Goal: Task Accomplishment & Management: Complete application form

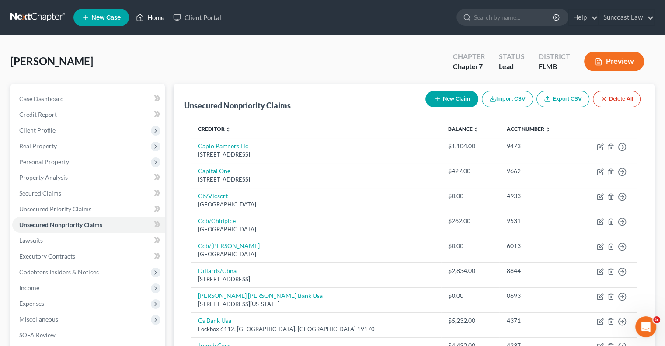
click at [156, 17] on link "Home" at bounding box center [150, 18] width 37 height 16
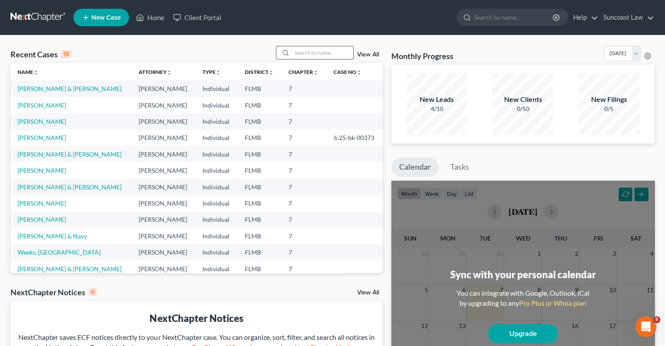
click at [312, 52] on input "search" at bounding box center [322, 52] width 61 height 13
type input "[PERSON_NAME]"
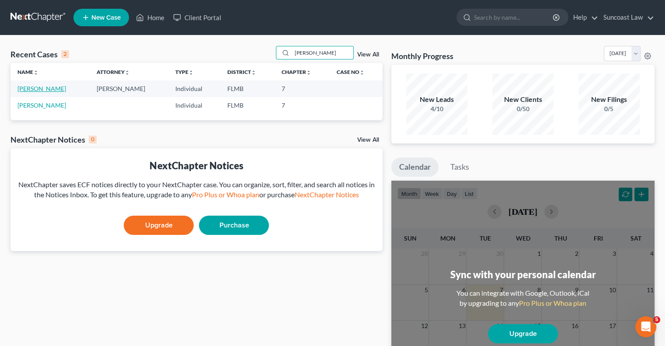
click at [40, 88] on link "[PERSON_NAME]" at bounding box center [41, 88] width 49 height 7
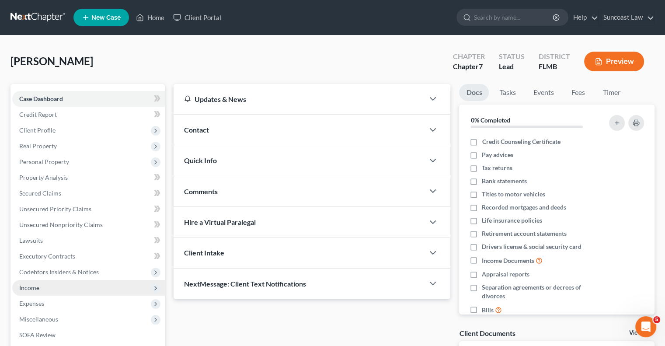
click at [41, 286] on span "Income" at bounding box center [88, 288] width 152 height 16
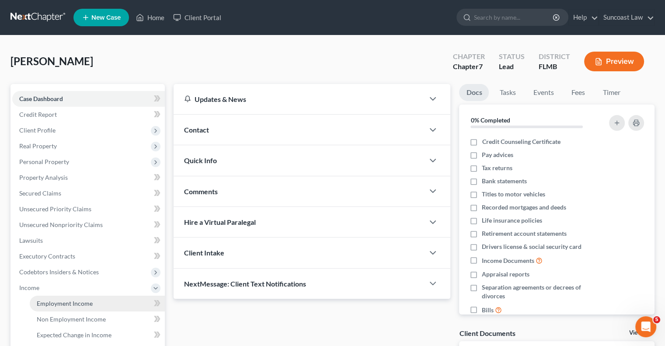
click at [77, 305] on span "Employment Income" at bounding box center [65, 302] width 56 height 7
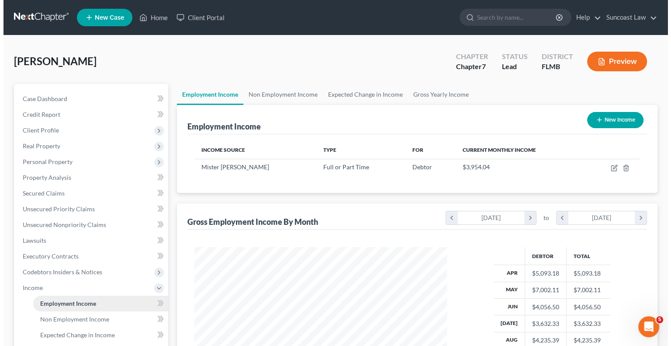
scroll to position [156, 270]
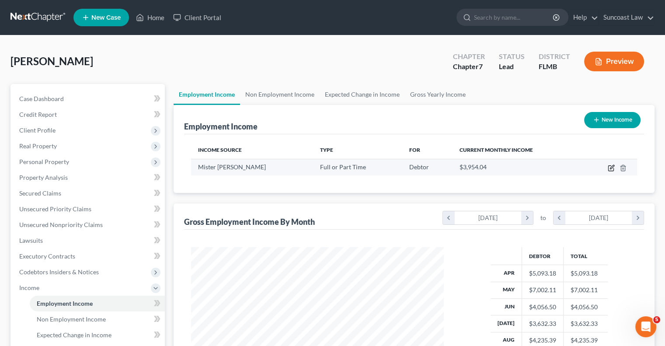
click at [437, 167] on icon "button" at bounding box center [610, 167] width 7 height 7
select select "0"
select select "3"
select select "2"
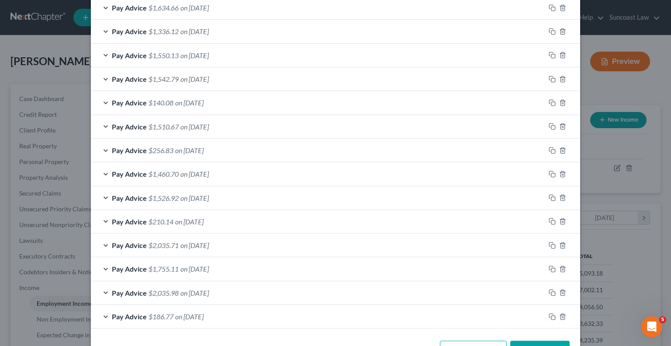
scroll to position [378, 0]
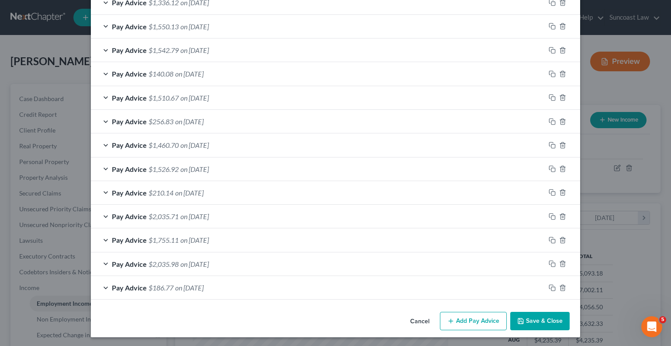
click at [437, 319] on button "Add Pay Advice" at bounding box center [473, 321] width 67 height 18
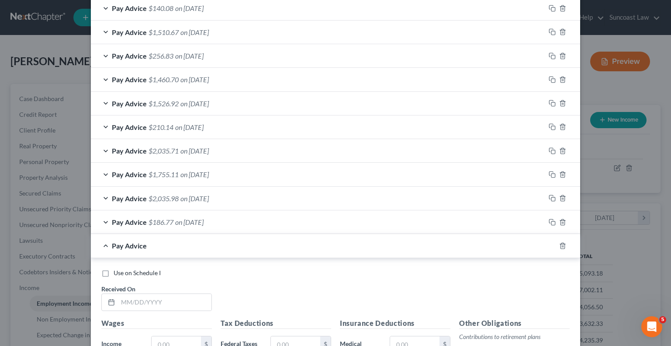
scroll to position [552, 0]
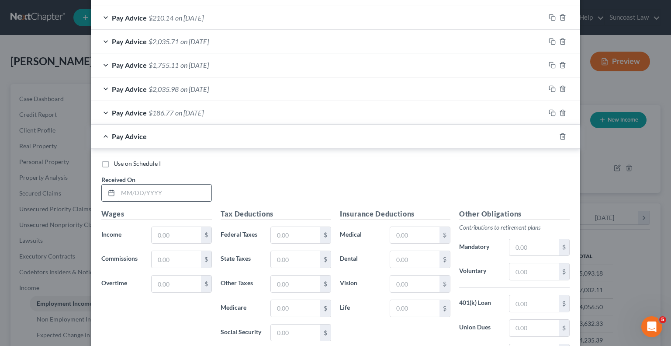
click at [176, 193] on input "text" at bounding box center [165, 192] width 94 height 17
type input "[DATE]"
type input "2,179.10"
click at [287, 231] on input "text" at bounding box center [295, 235] width 49 height 17
type input "340.18"
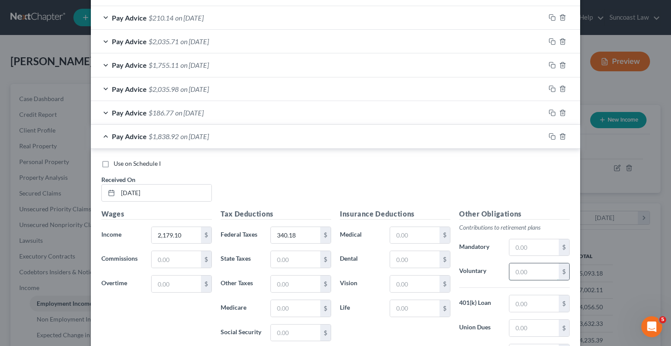
click at [437, 270] on input "text" at bounding box center [533, 271] width 49 height 17
type input "131.74"
click at [408, 235] on input "text" at bounding box center [414, 235] width 49 height 17
type input "48.68"
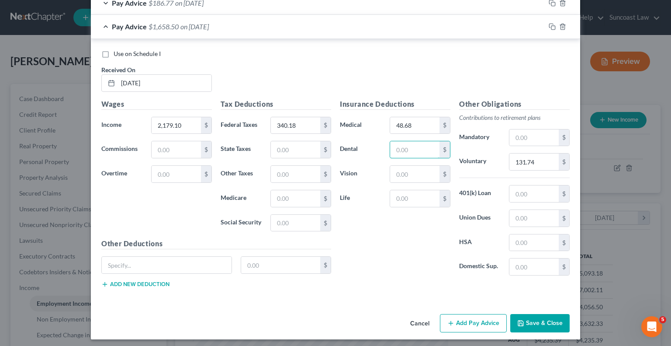
scroll to position [662, 0]
click at [437, 322] on button "Add Pay Advice" at bounding box center [473, 322] width 67 height 18
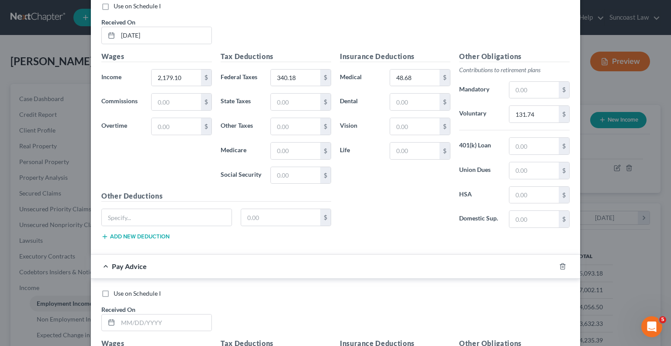
scroll to position [837, 0]
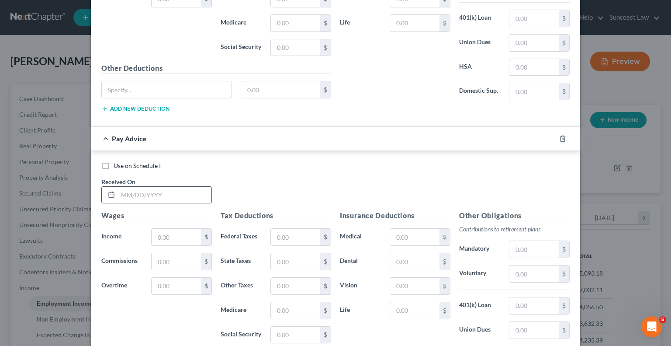
click at [180, 194] on input "text" at bounding box center [165, 195] width 94 height 17
type input "[DATE]"
type input "1,975.58"
click at [288, 234] on input "text" at bounding box center [295, 237] width 49 height 17
type input "300.20"
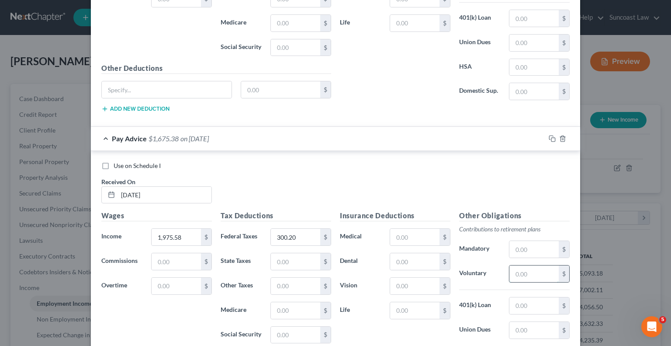
click at [437, 269] on input "text" at bounding box center [533, 273] width 49 height 17
type input "119.54"
click at [399, 231] on input "text" at bounding box center [414, 237] width 49 height 17
type input "48.68"
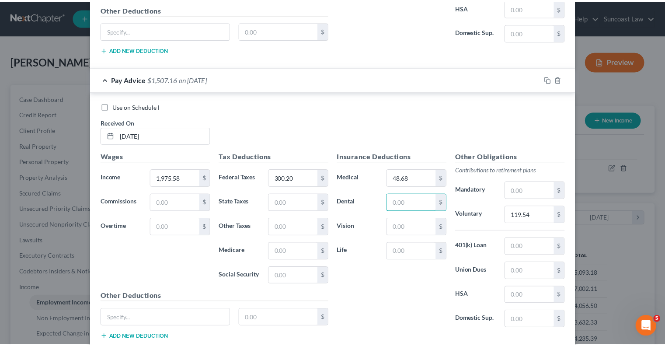
scroll to position [948, 0]
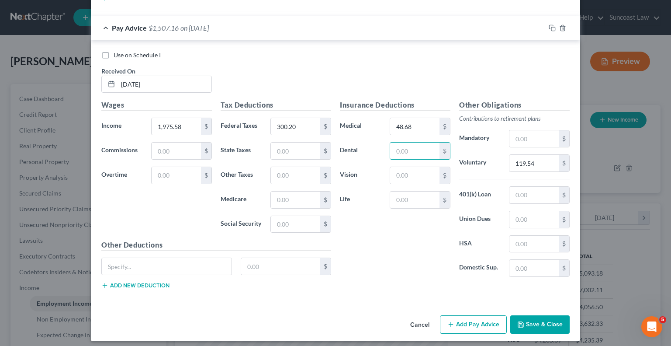
click at [437, 322] on button "Save & Close" at bounding box center [539, 324] width 59 height 18
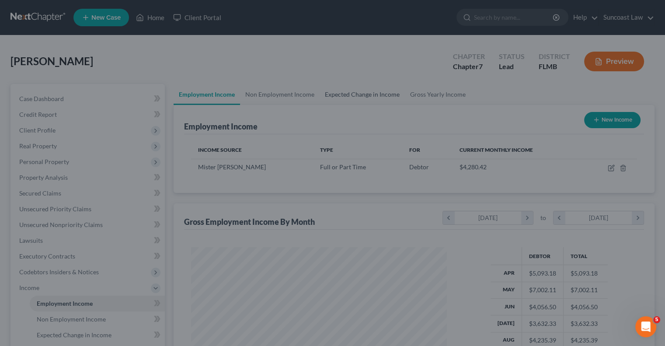
scroll to position [436797, 436682]
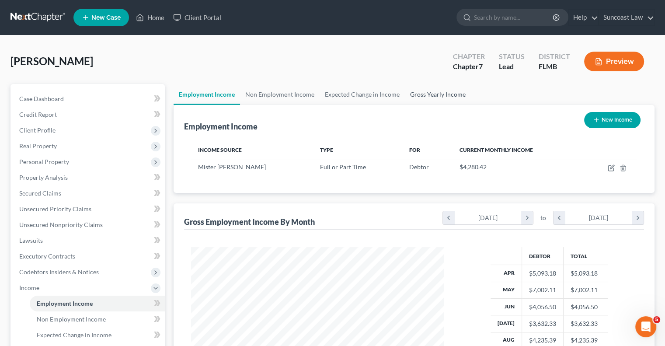
click at [437, 96] on link "Gross Yearly Income" at bounding box center [438, 94] width 66 height 21
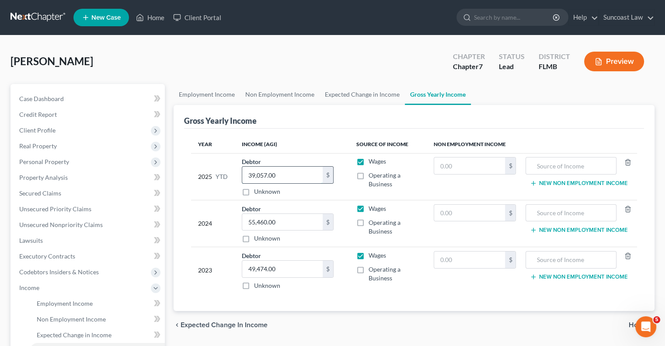
drag, startPoint x: 288, startPoint y: 177, endPoint x: 287, endPoint y: 172, distance: 5.4
click at [289, 177] on input "39,057.00" at bounding box center [282, 174] width 80 height 17
type input "43,558"
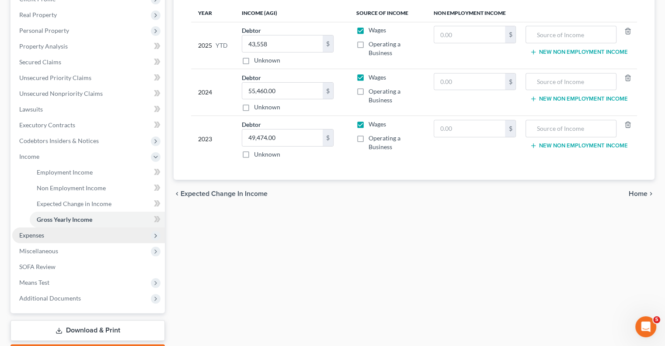
click at [42, 230] on span "Expenses" at bounding box center [88, 235] width 152 height 16
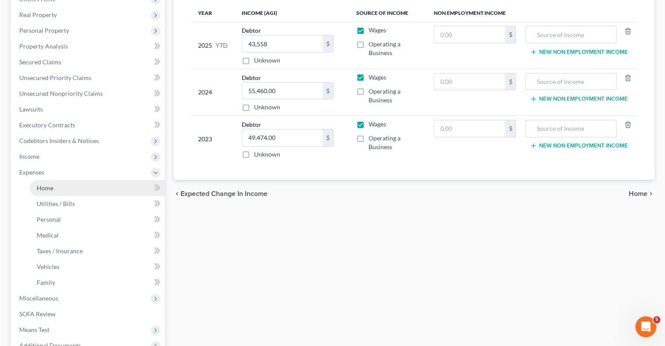
click at [49, 189] on span "Home" at bounding box center [45, 187] width 17 height 7
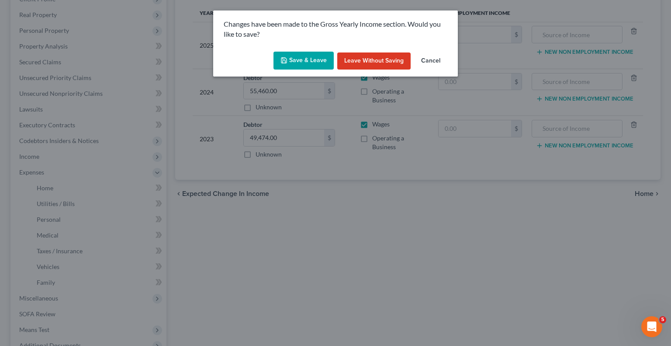
click at [323, 57] on button "Save & Leave" at bounding box center [304, 61] width 60 height 18
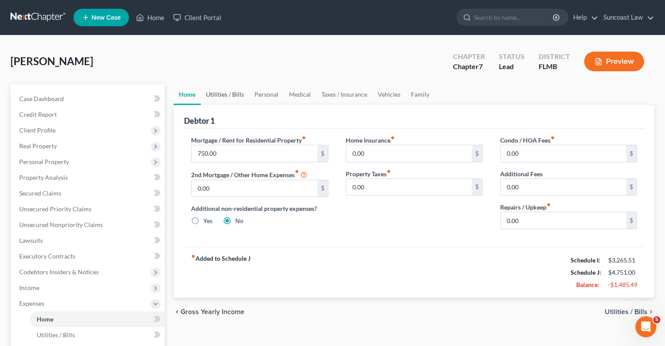
click at [232, 97] on link "Utilities / Bills" at bounding box center [225, 94] width 49 height 21
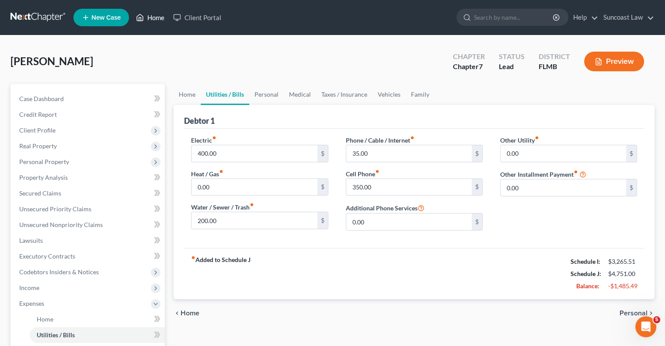
drag, startPoint x: 152, startPoint y: 14, endPoint x: 154, endPoint y: 19, distance: 5.1
click at [152, 14] on link "Home" at bounding box center [150, 18] width 37 height 16
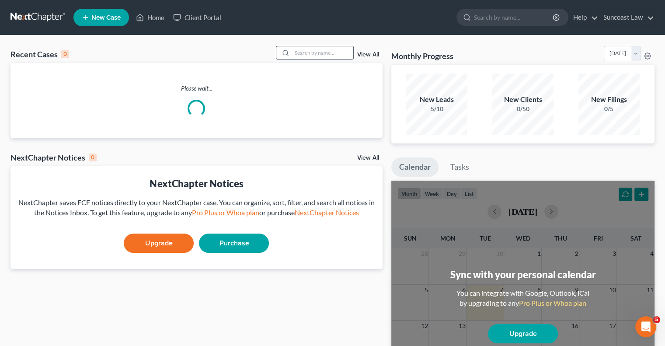
click at [309, 51] on input "search" at bounding box center [322, 52] width 61 height 13
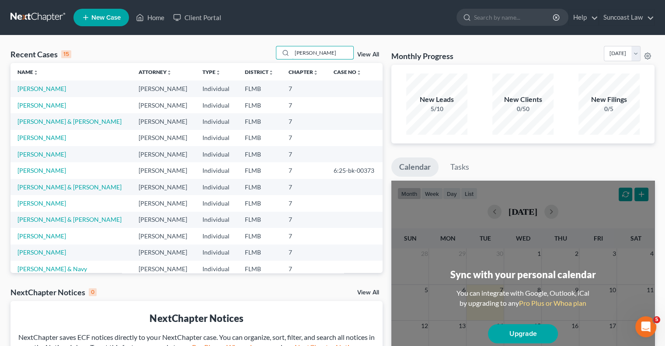
type input "[PERSON_NAME]"
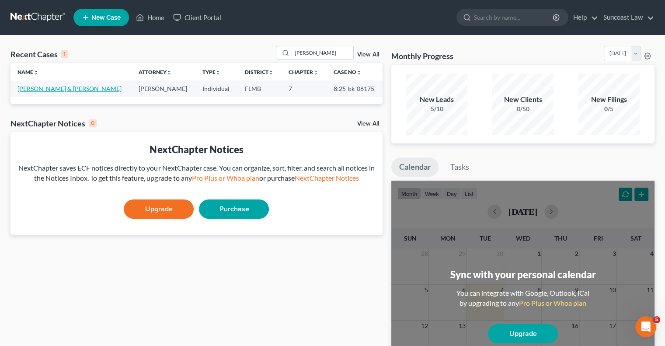
click at [47, 89] on link "[PERSON_NAME] & [PERSON_NAME]" at bounding box center [69, 88] width 104 height 7
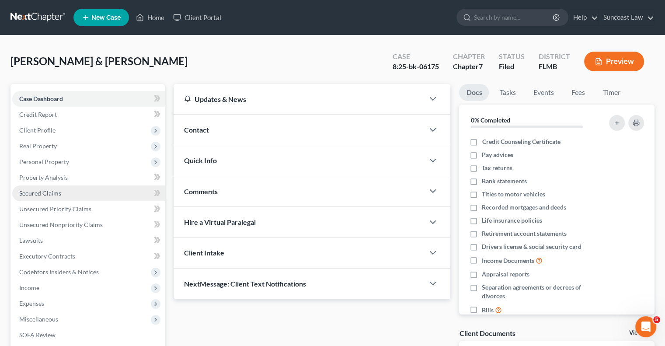
click at [55, 191] on span "Secured Claims" at bounding box center [40, 192] width 42 height 7
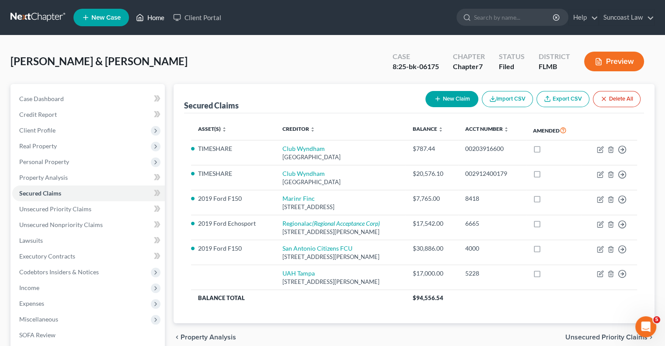
drag, startPoint x: 157, startPoint y: 15, endPoint x: 188, endPoint y: 29, distance: 33.6
click at [158, 15] on link "Home" at bounding box center [150, 18] width 37 height 16
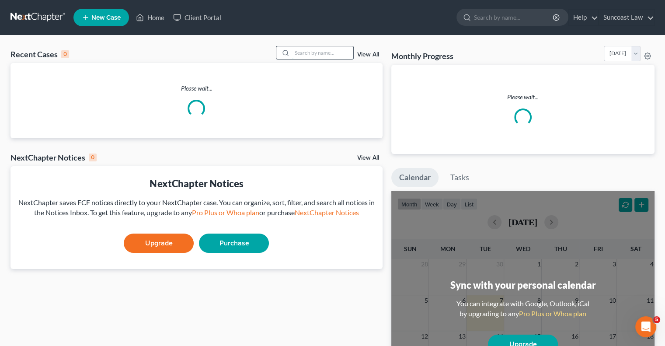
click at [315, 56] on input "search" at bounding box center [322, 52] width 61 height 13
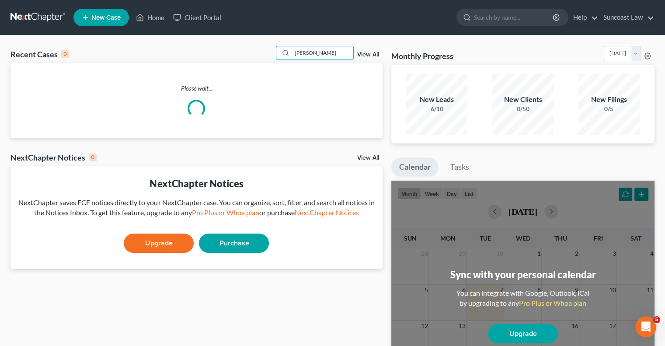
type input "[PERSON_NAME]"
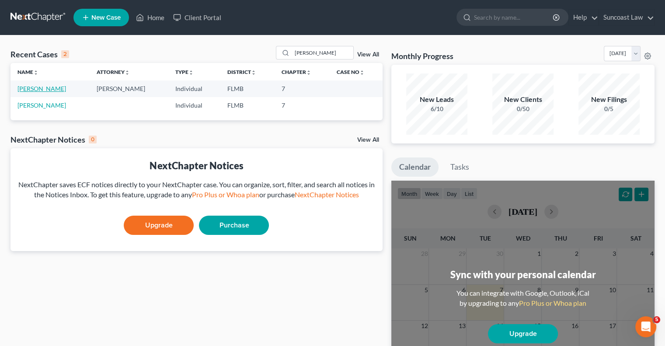
click at [47, 88] on link "[PERSON_NAME]" at bounding box center [41, 88] width 49 height 7
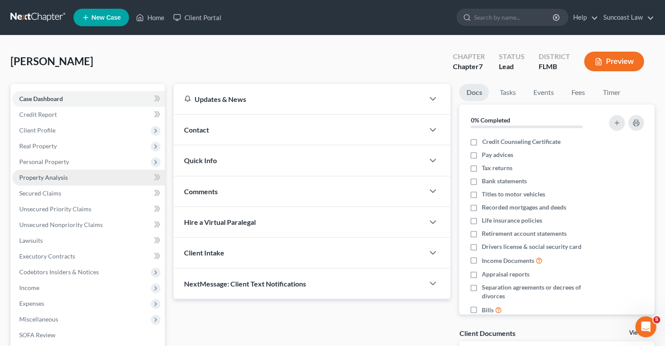
click at [56, 178] on span "Property Analysis" at bounding box center [43, 176] width 49 height 7
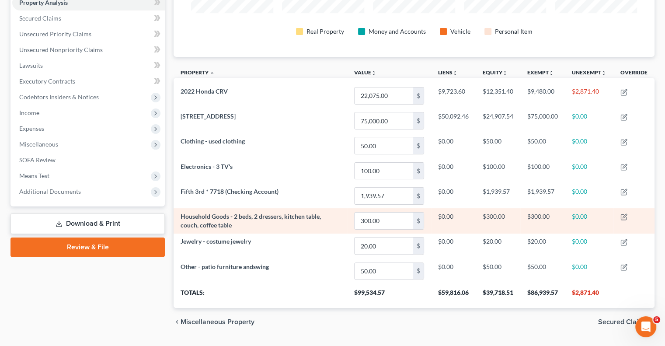
scroll to position [196, 0]
